Goal: Task Accomplishment & Management: Use online tool/utility

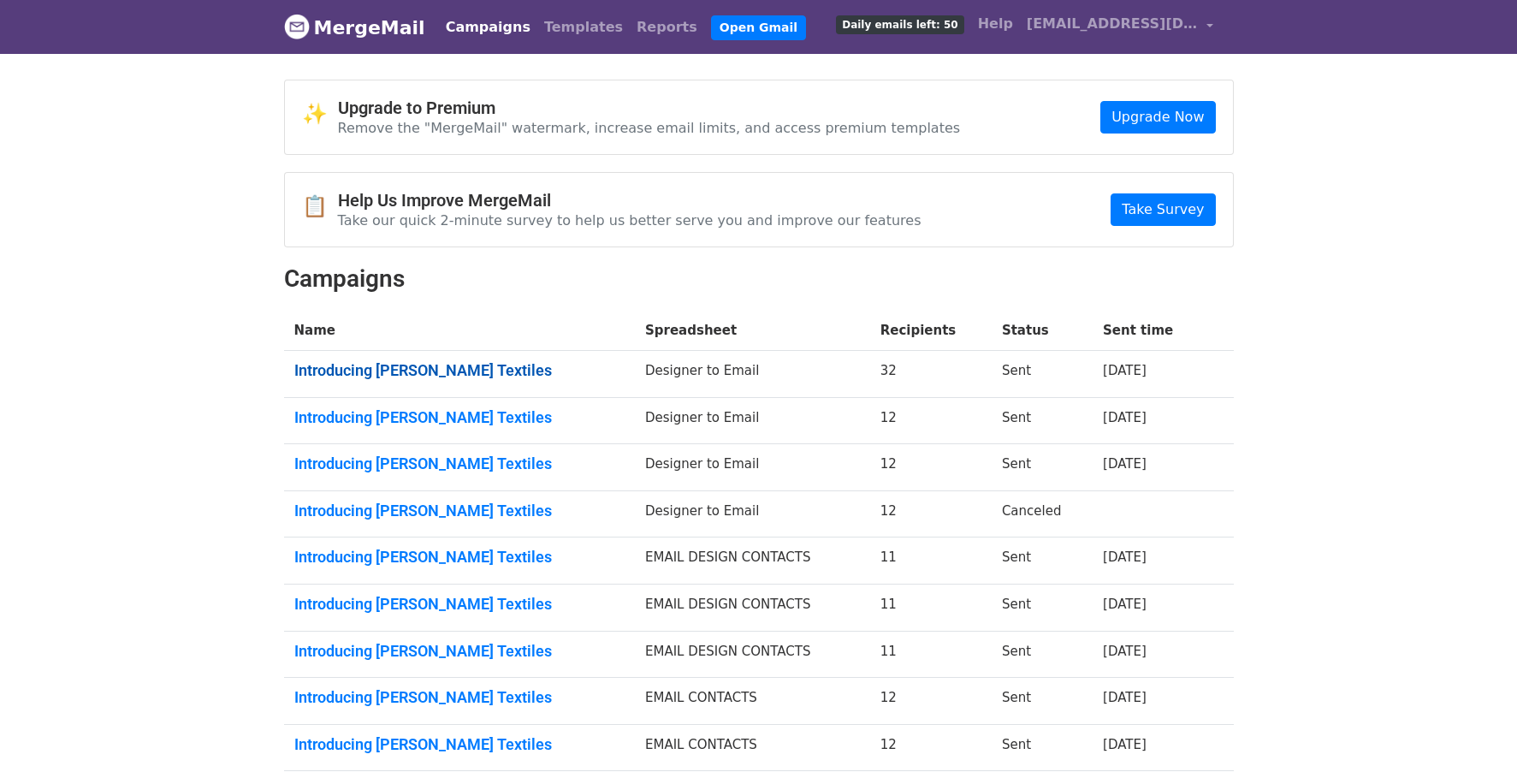
click at [442, 369] on link "Introducing Lolita Garcia Textiles" at bounding box center [459, 370] width 330 height 19
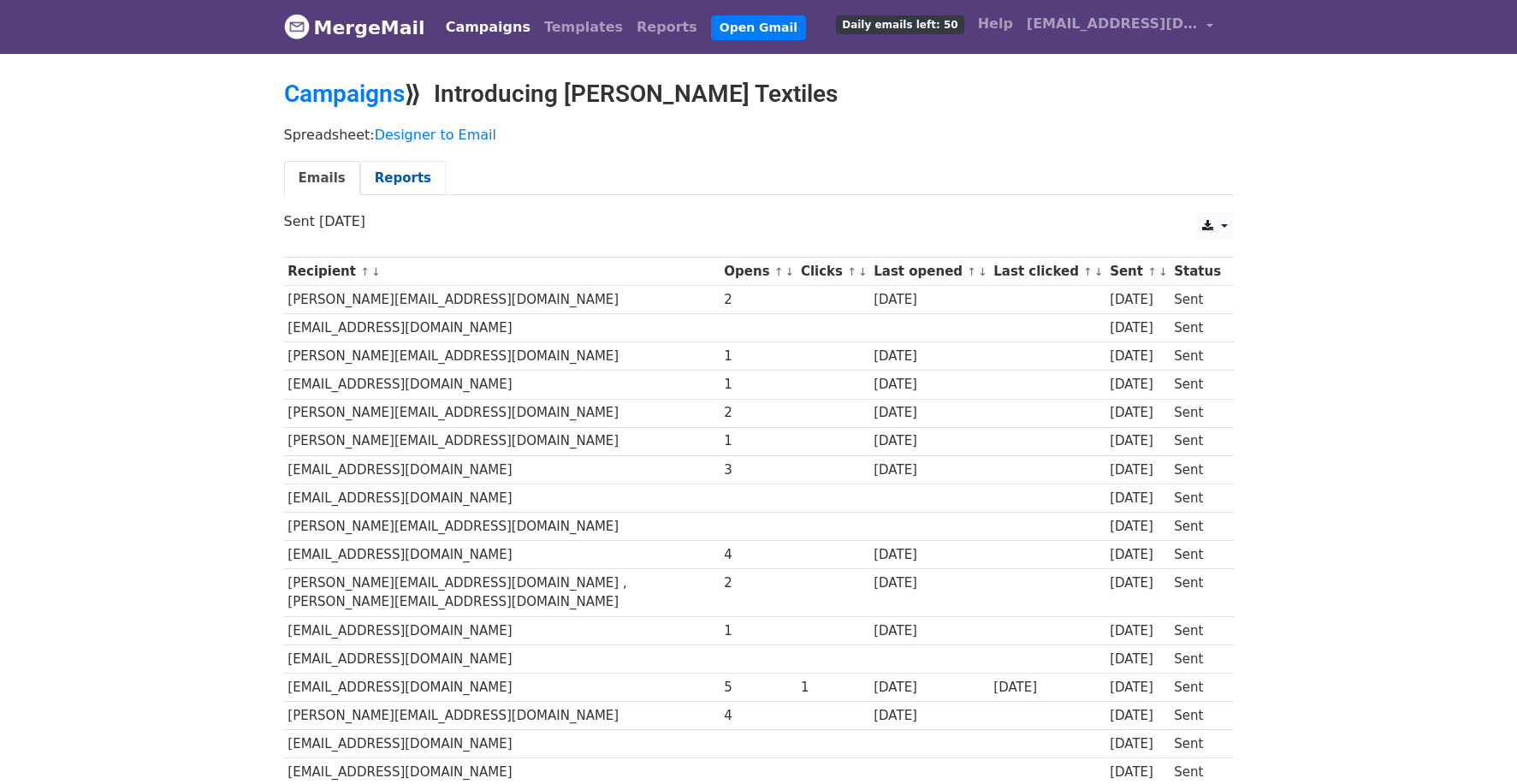
click at [404, 178] on link "Reports" at bounding box center [404, 178] width 86 height 35
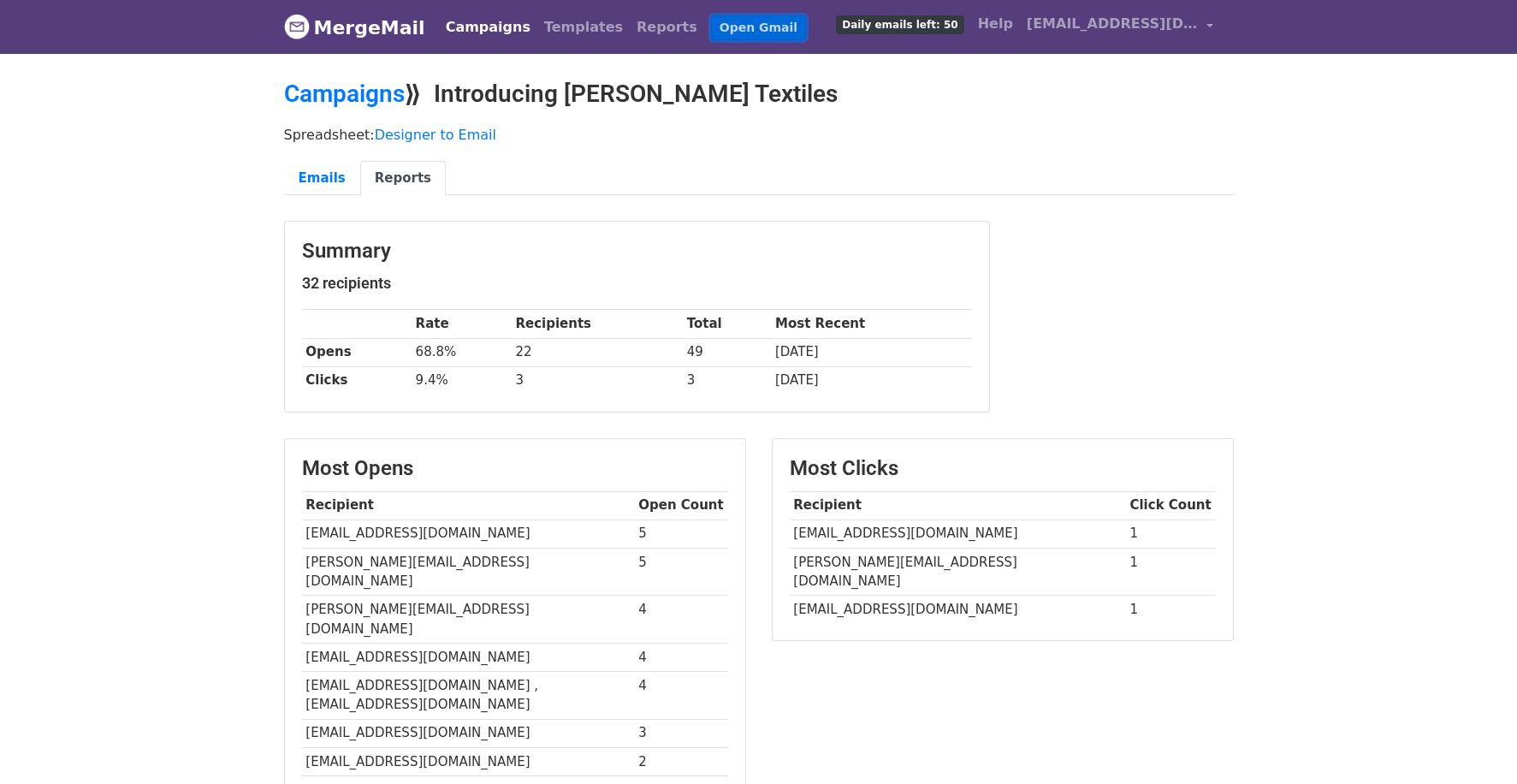
click at [711, 23] on link "Open Gmail" at bounding box center [758, 28] width 95 height 25
click at [465, 22] on link "Campaigns" at bounding box center [487, 28] width 98 height 34
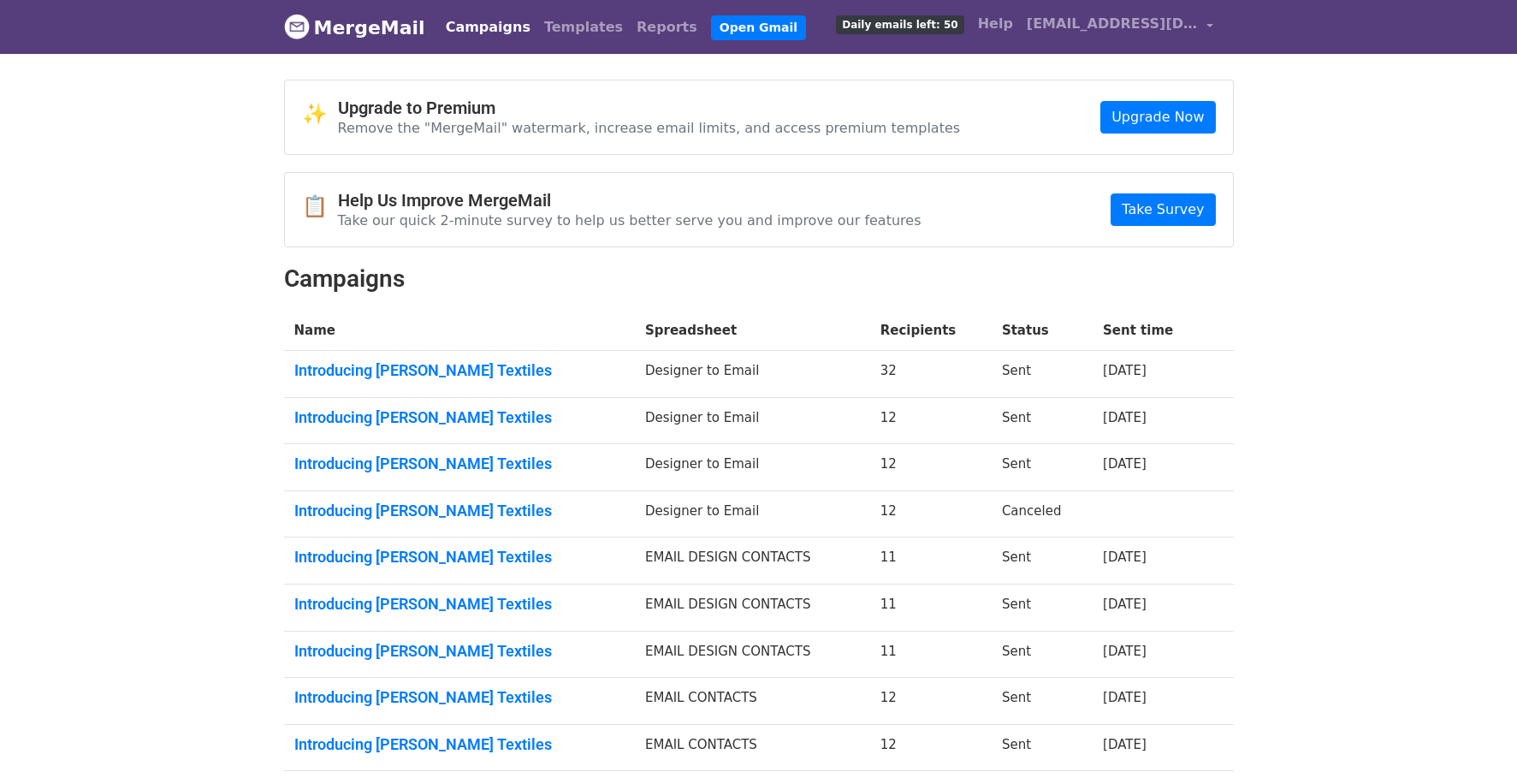
click at [728, 45] on div "Campaigns Templates Reports Open Gmail Daily emails left: 50 Help lolita@lolita…" at bounding box center [825, 27] width 790 height 40
click at [720, 29] on link "Open Gmail" at bounding box center [758, 28] width 95 height 25
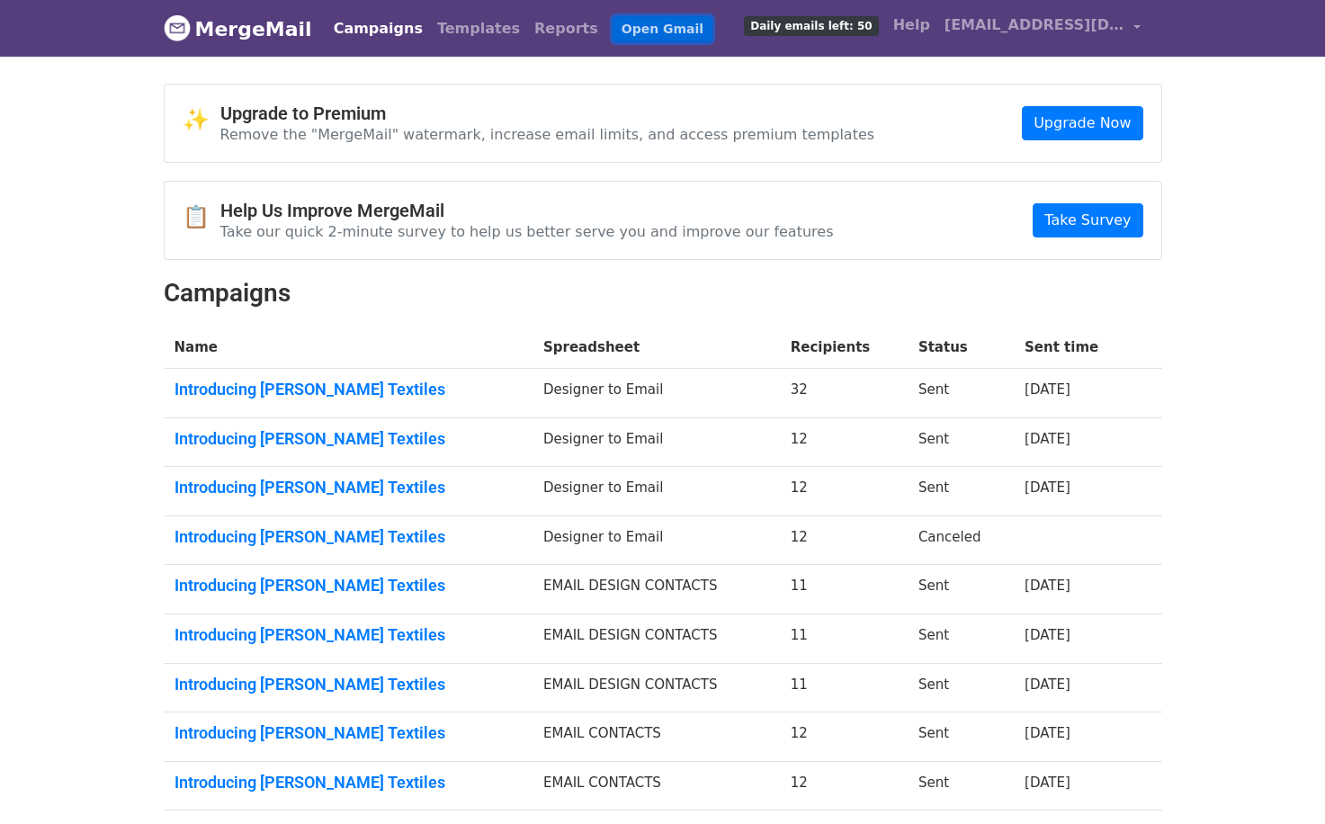
click at [612, 22] on link "Open Gmail" at bounding box center [662, 29] width 100 height 26
